Goal: Information Seeking & Learning: Learn about a topic

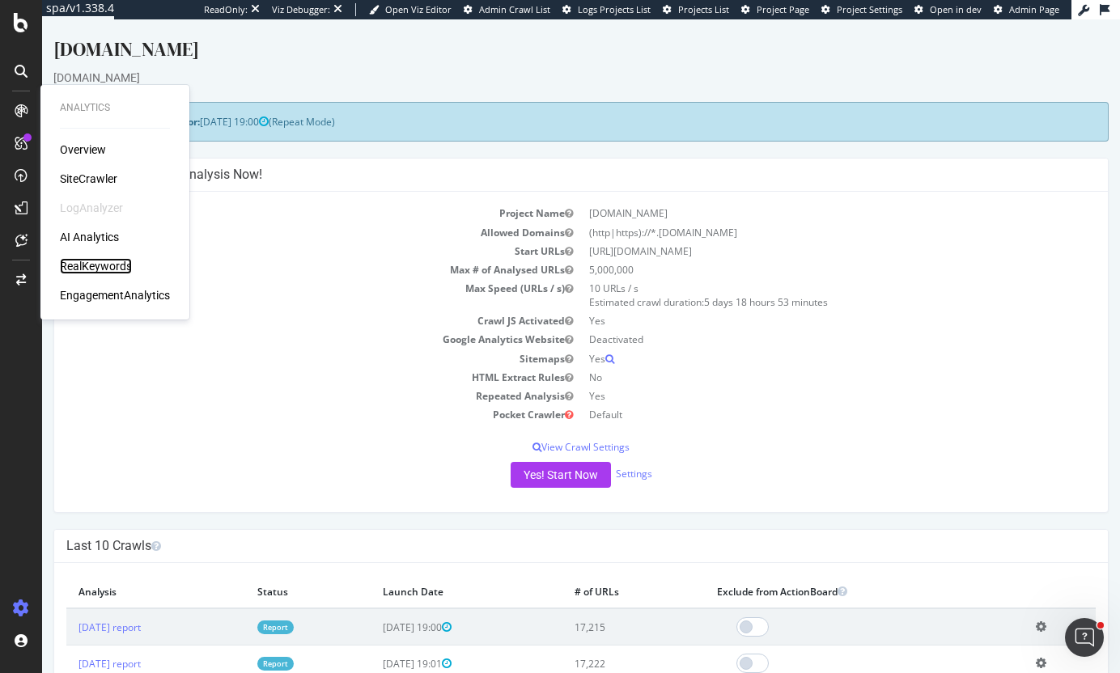
click at [99, 266] on div "RealKeywords" at bounding box center [96, 266] width 72 height 16
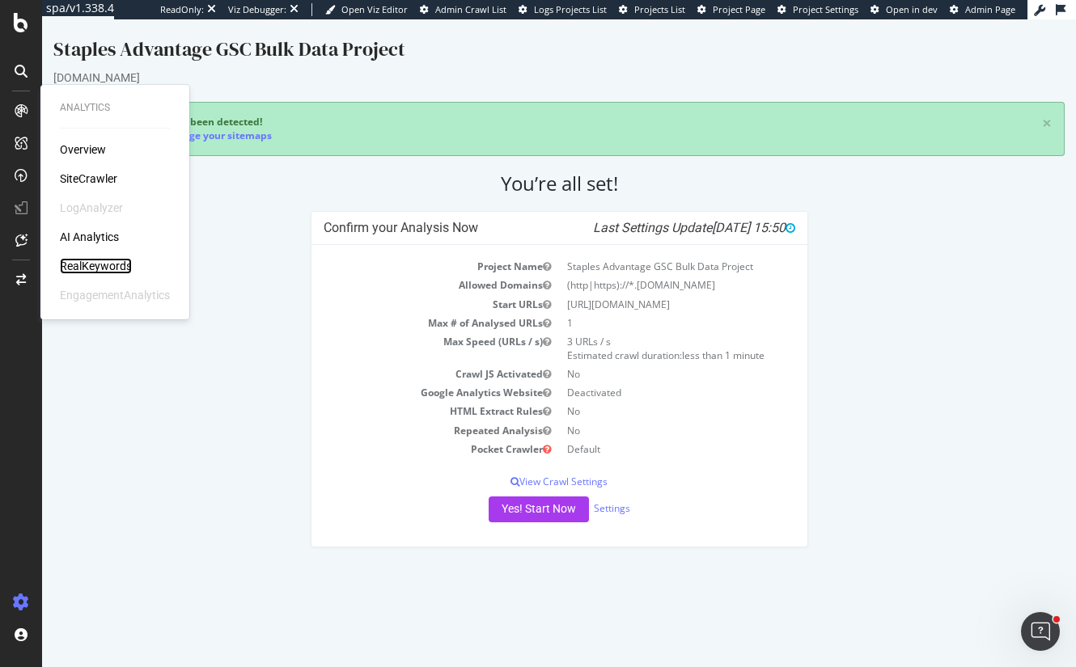
click at [103, 263] on div "RealKeywords" at bounding box center [96, 266] width 72 height 16
